Goal: Complete application form

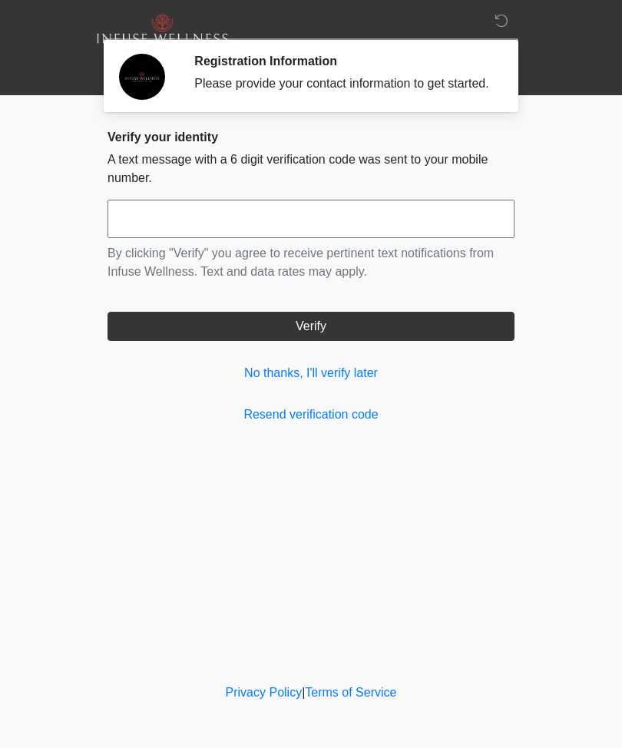
scroll to position [1, 0]
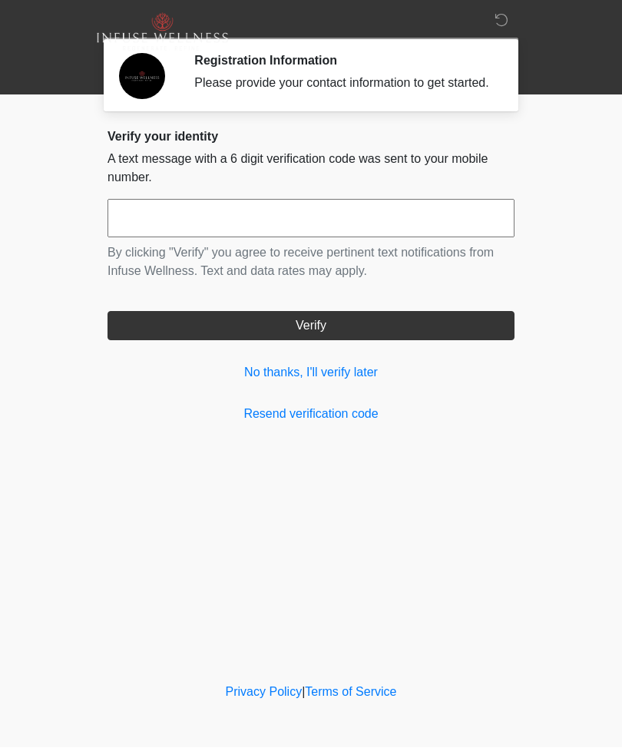
click at [145, 221] on input "text" at bounding box center [311, 219] width 407 height 38
type input "******"
click at [147, 327] on button "Verify" at bounding box center [311, 326] width 407 height 29
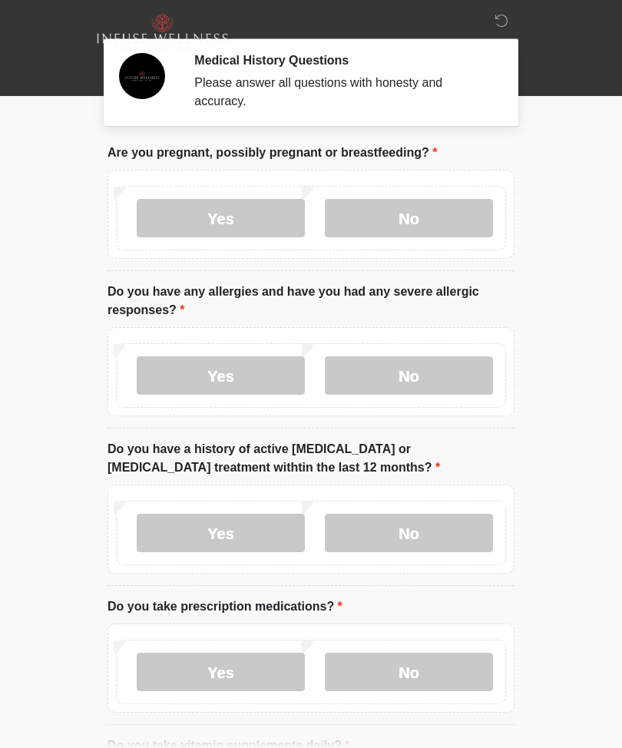
click at [470, 211] on label "No" at bounding box center [409, 218] width 168 height 38
click at [450, 363] on label "No" at bounding box center [409, 375] width 168 height 38
click at [453, 514] on label "No" at bounding box center [409, 533] width 168 height 38
click at [449, 668] on label "No" at bounding box center [409, 672] width 168 height 38
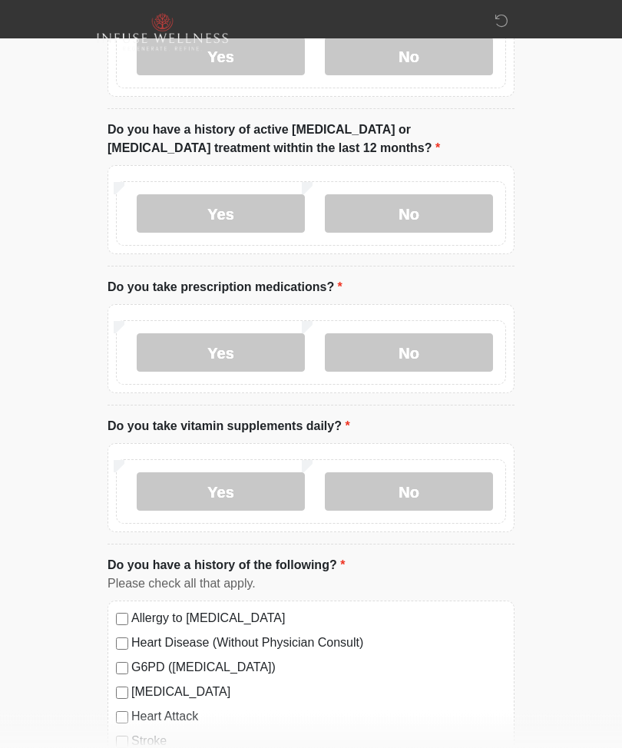
click at [455, 482] on label "No" at bounding box center [409, 492] width 168 height 38
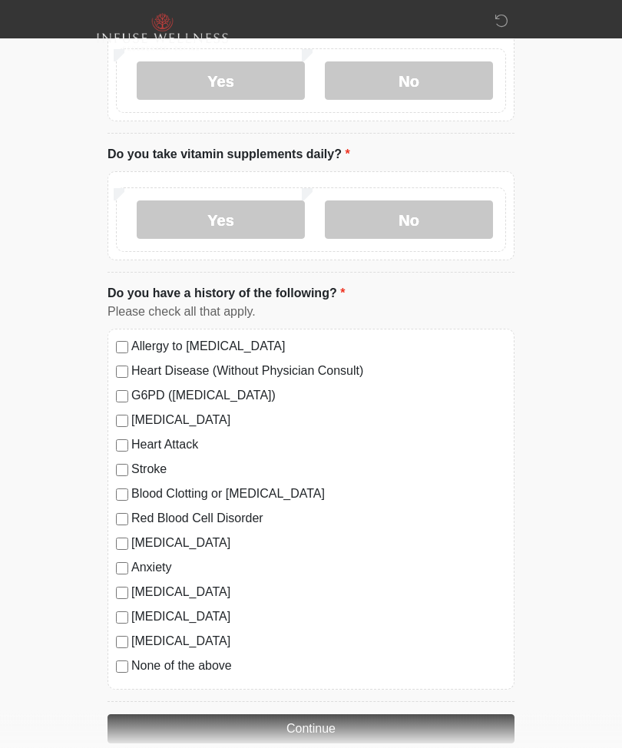
scroll to position [618, 0]
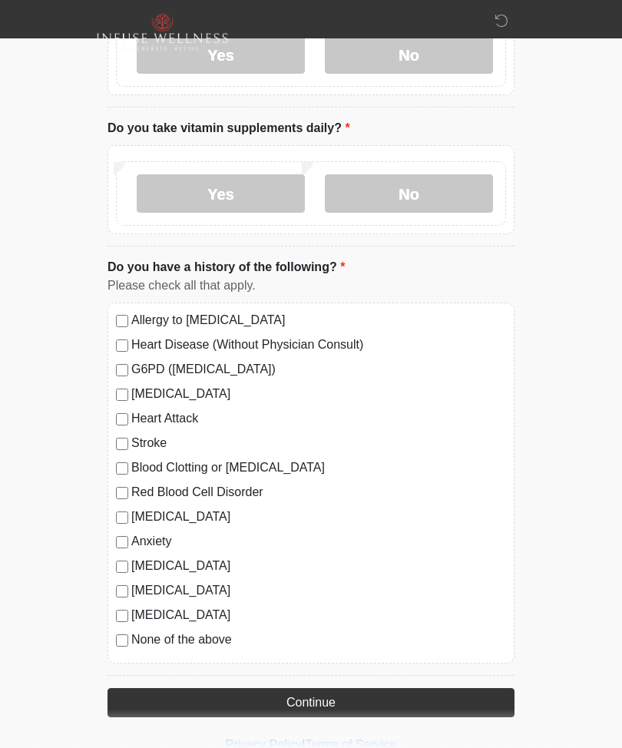
click at [392, 707] on button "Continue" at bounding box center [311, 703] width 407 height 29
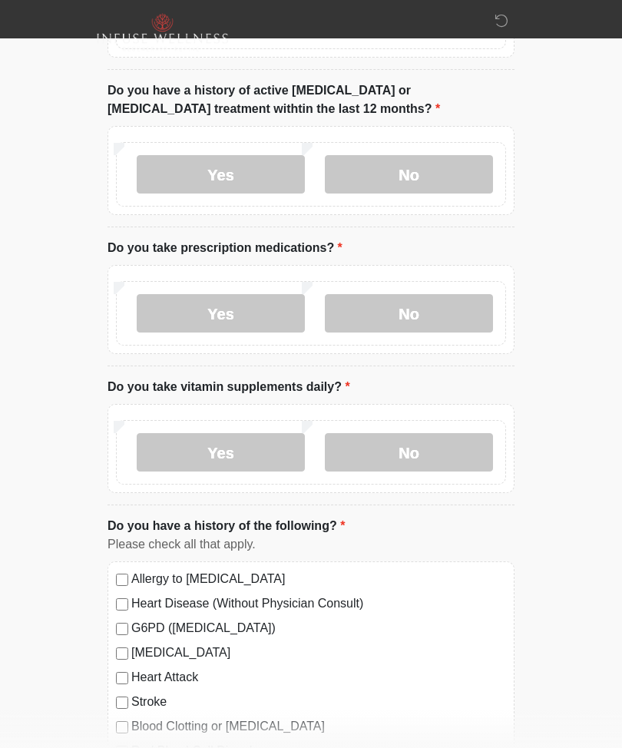
scroll to position [0, 0]
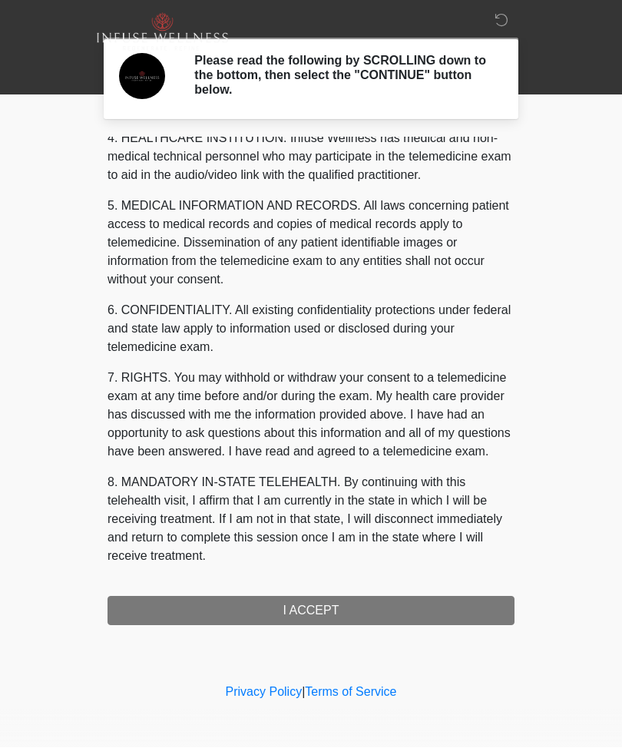
click at [445, 604] on div "1. PURPOSE. The purpose of this form is to obtain your consent for a telemedici…" at bounding box center [311, 381] width 407 height 488
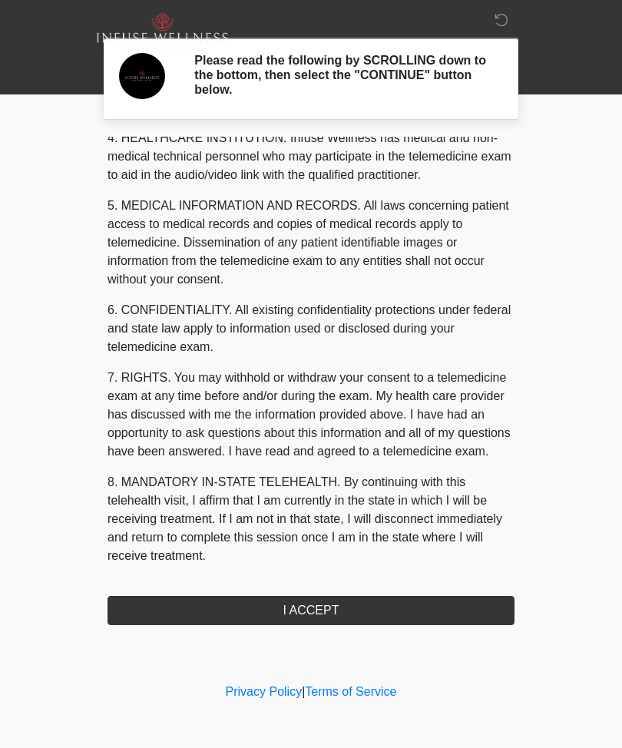
click at [436, 601] on button "I ACCEPT" at bounding box center [311, 611] width 407 height 29
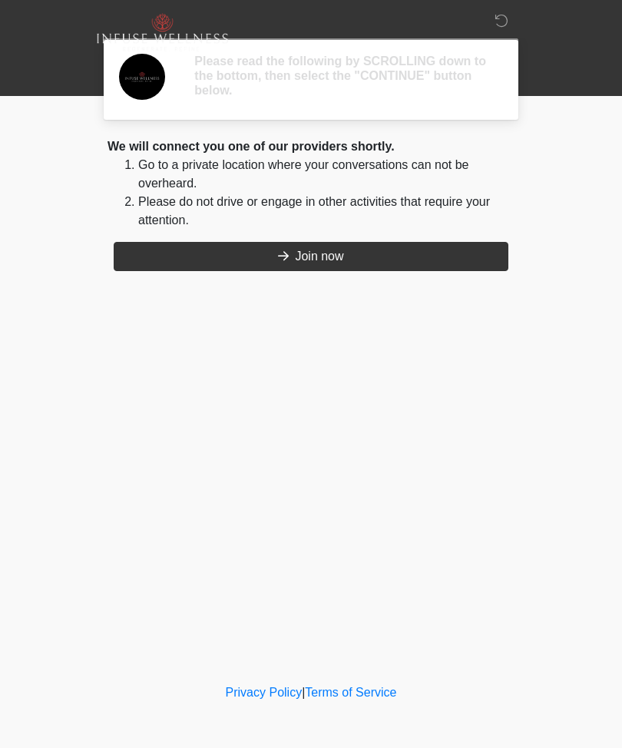
click at [435, 599] on div "‎ ‎ ‎ ‎ ‎ ‎ ‎ ‎ ‎ ‎ Please read the following by SCROLLING down to the bottom, …" at bounding box center [311, 340] width 461 height 650
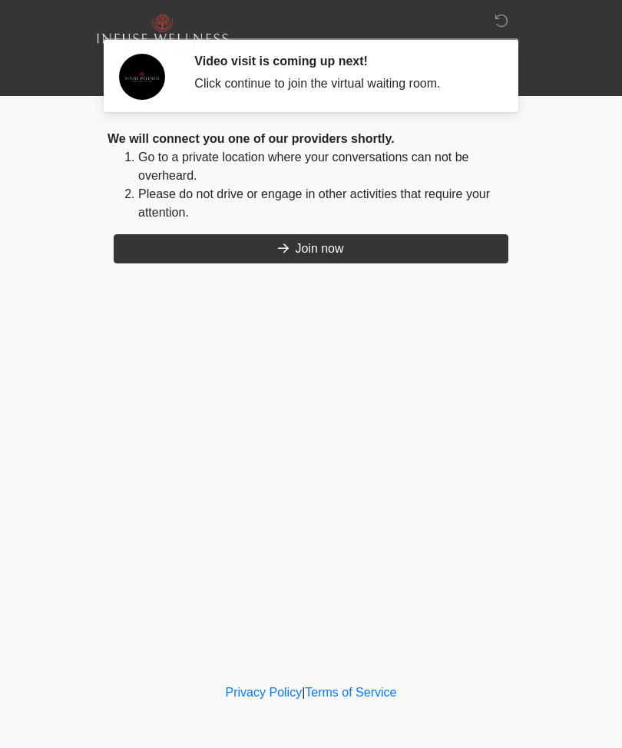
click at [160, 237] on button "Join now" at bounding box center [311, 248] width 395 height 29
